Goal: Information Seeking & Learning: Learn about a topic

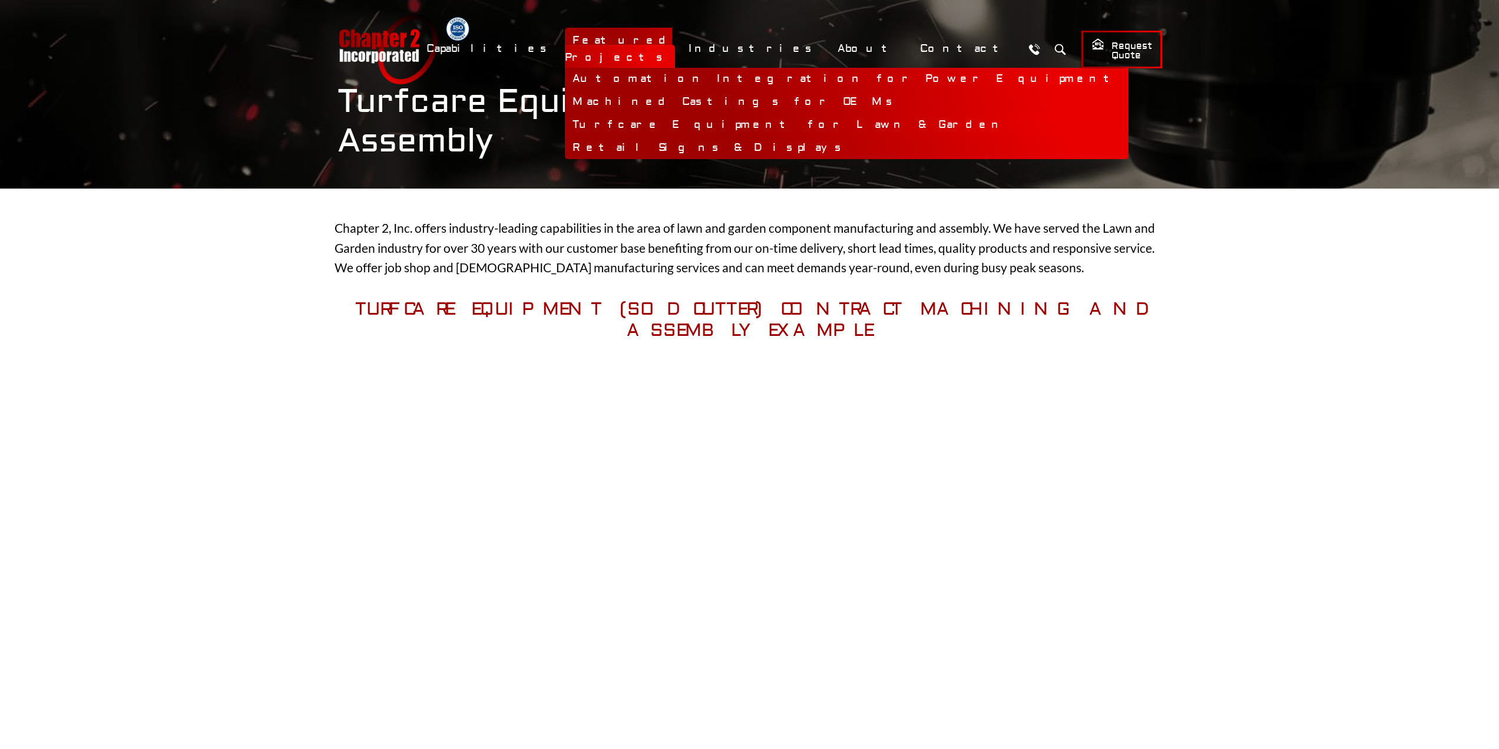
click at [742, 115] on link "Turfcare Equipment for Lawn & Garden" at bounding box center [847, 125] width 564 height 23
click at [753, 74] on link "Automation Integration for Power Equipment" at bounding box center [847, 79] width 564 height 23
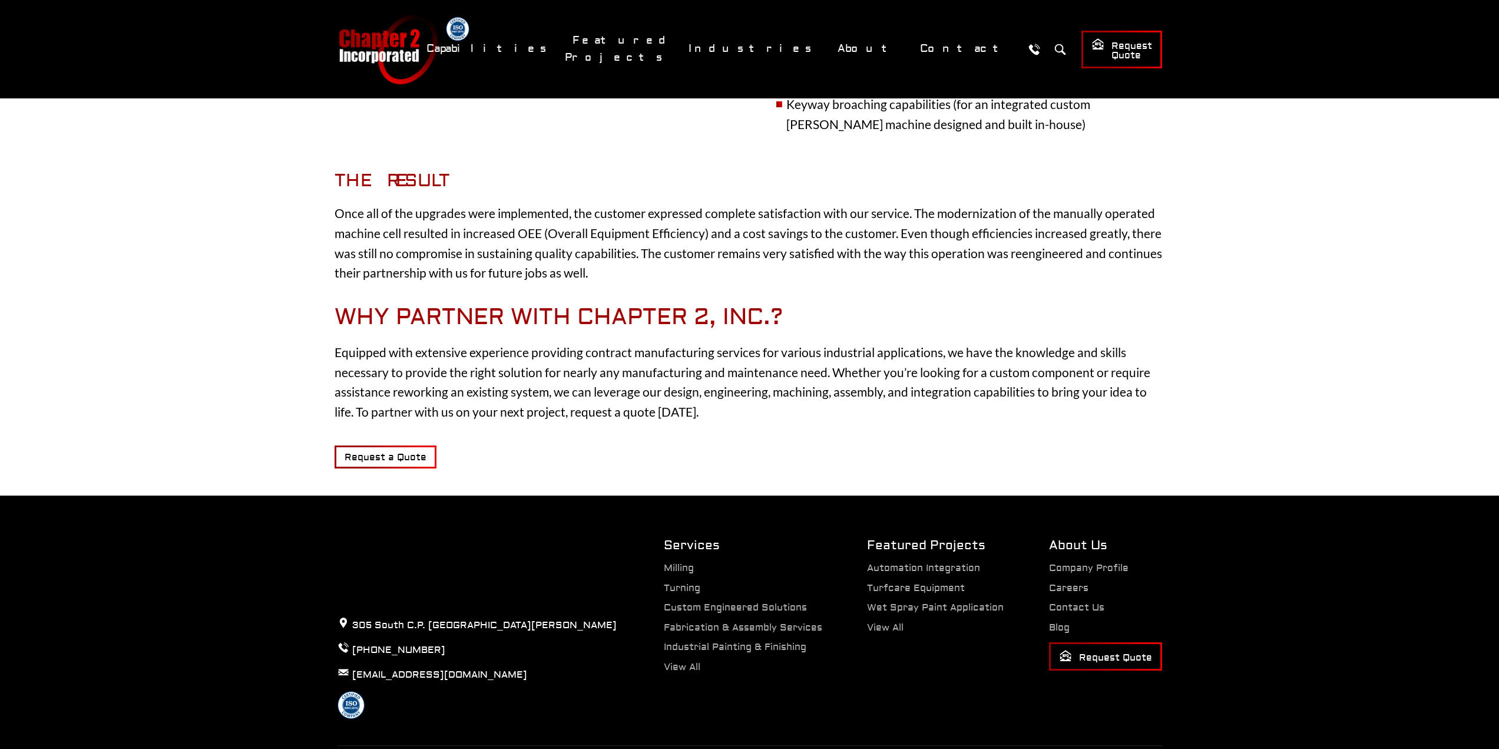
scroll to position [942, 0]
